Goal: Navigation & Orientation: Go to known website

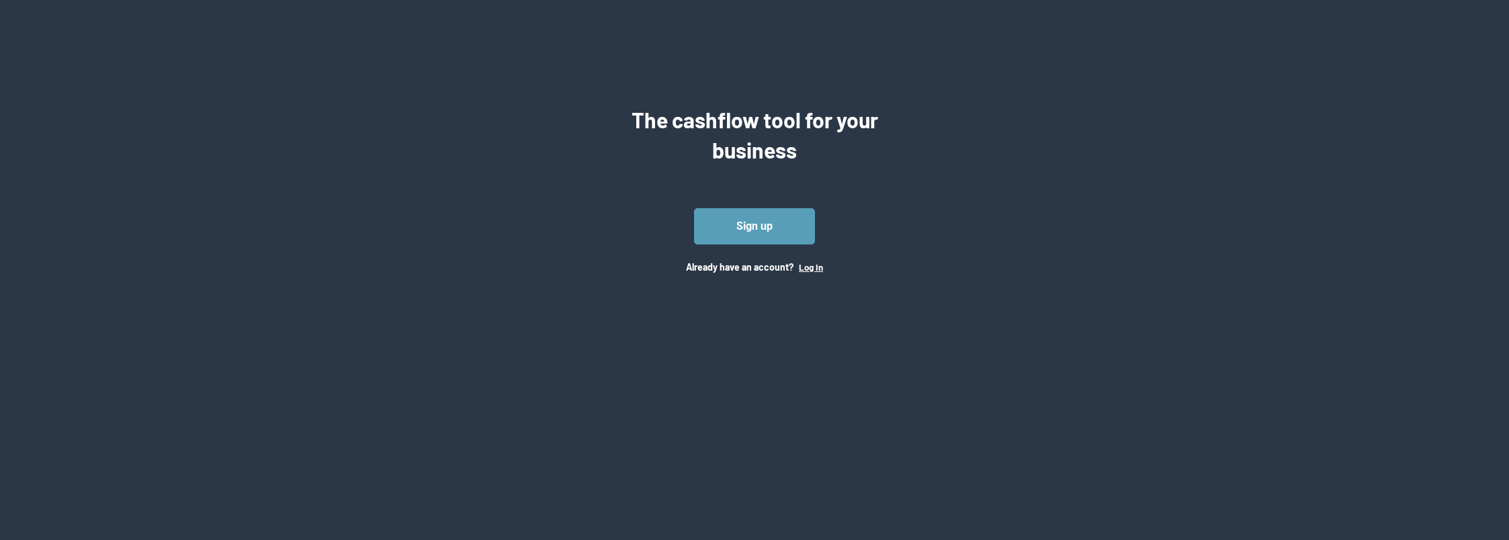
click at [802, 266] on button "Log In" at bounding box center [811, 267] width 24 height 11
